Goal: Information Seeking & Learning: Learn about a topic

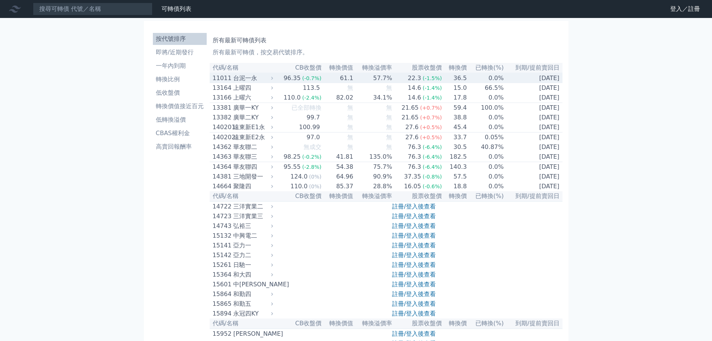
click at [243, 80] on div "台泥一永" at bounding box center [252, 78] width 38 height 9
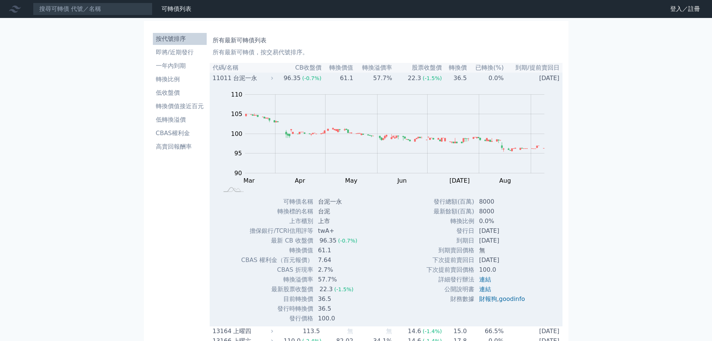
click at [243, 80] on div "台泥一永" at bounding box center [252, 78] width 38 height 9
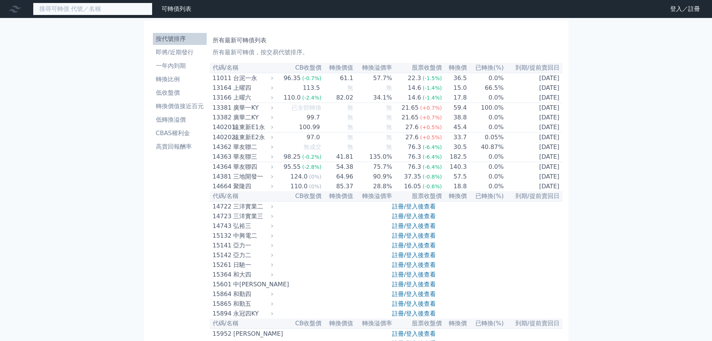
click at [98, 7] on input at bounding box center [93, 9] width 120 height 13
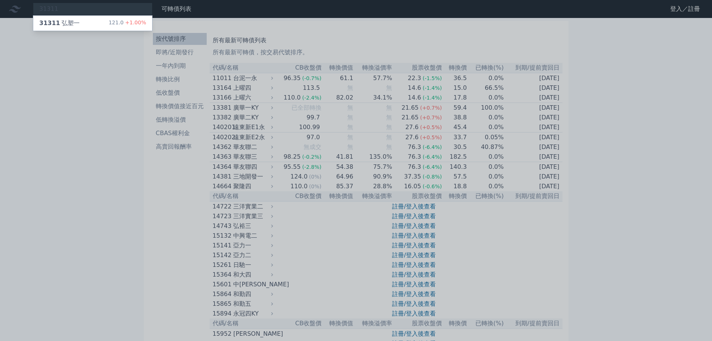
click at [78, 11] on div at bounding box center [356, 170] width 712 height 341
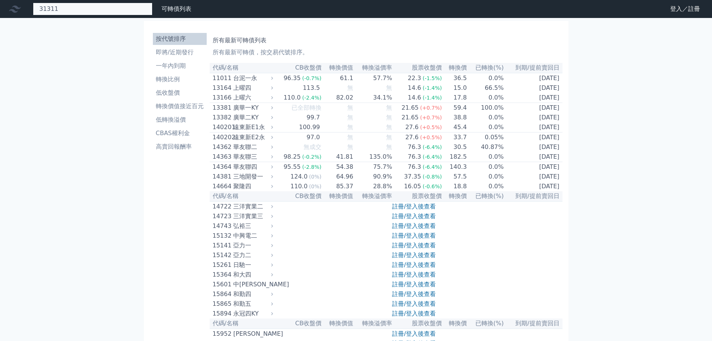
click at [78, 12] on div "31311 31311 弘塑一 121.0 +1.00%" at bounding box center [93, 9] width 120 height 13
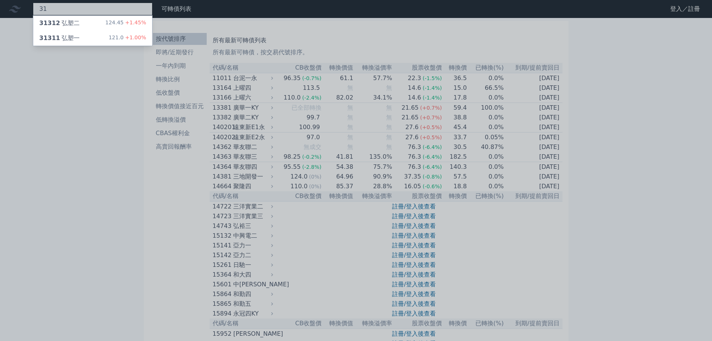
type input "3"
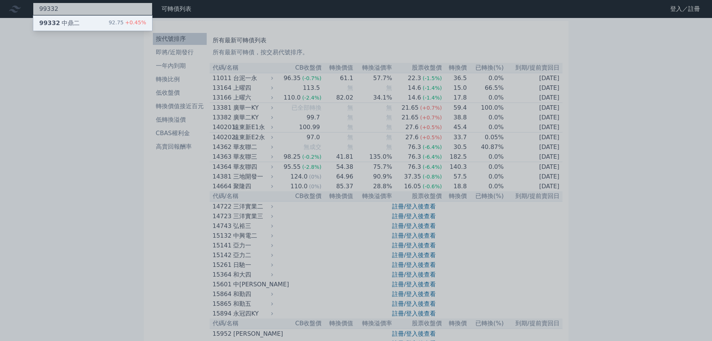
type input "99332"
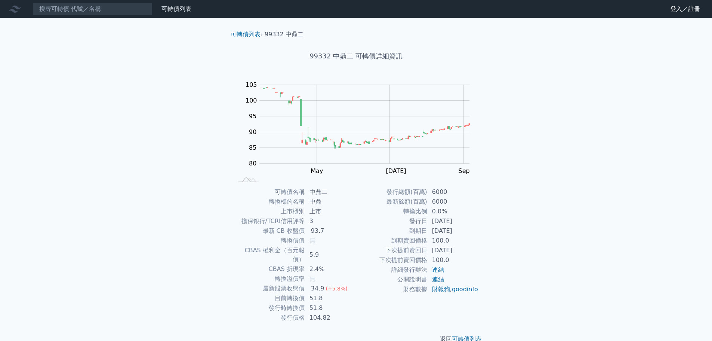
drag, startPoint x: 691, startPoint y: 0, endPoint x: 507, endPoint y: 87, distance: 203.7
click at [507, 88] on div "可轉債列表 財務數據 可轉債列表 財務數據 登入／註冊 登入／註冊 可轉債列表 › 99332 中鼎二 99332 中鼎二 可轉債詳細資訊 Zoom Out …" at bounding box center [356, 177] width 712 height 355
